Goal: Navigation & Orientation: Go to known website

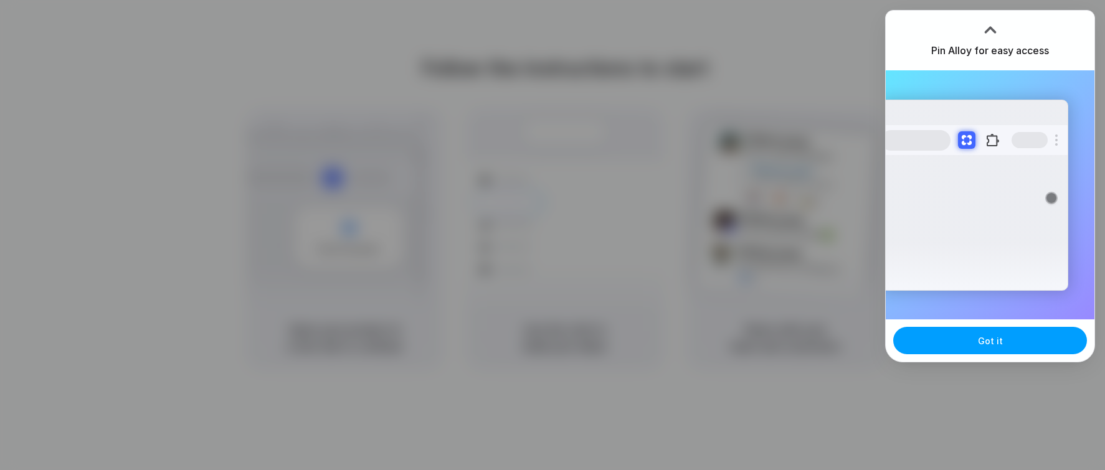
click at [1013, 345] on button "Got it" at bounding box center [991, 340] width 194 height 27
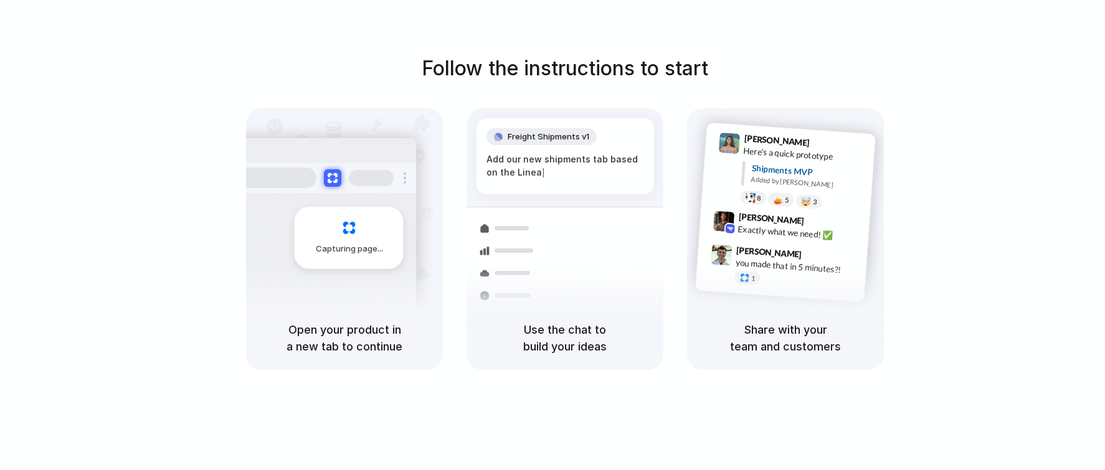
click at [553, 236] on div at bounding box center [553, 236] width 0 height 0
